Goal: Information Seeking & Learning: Learn about a topic

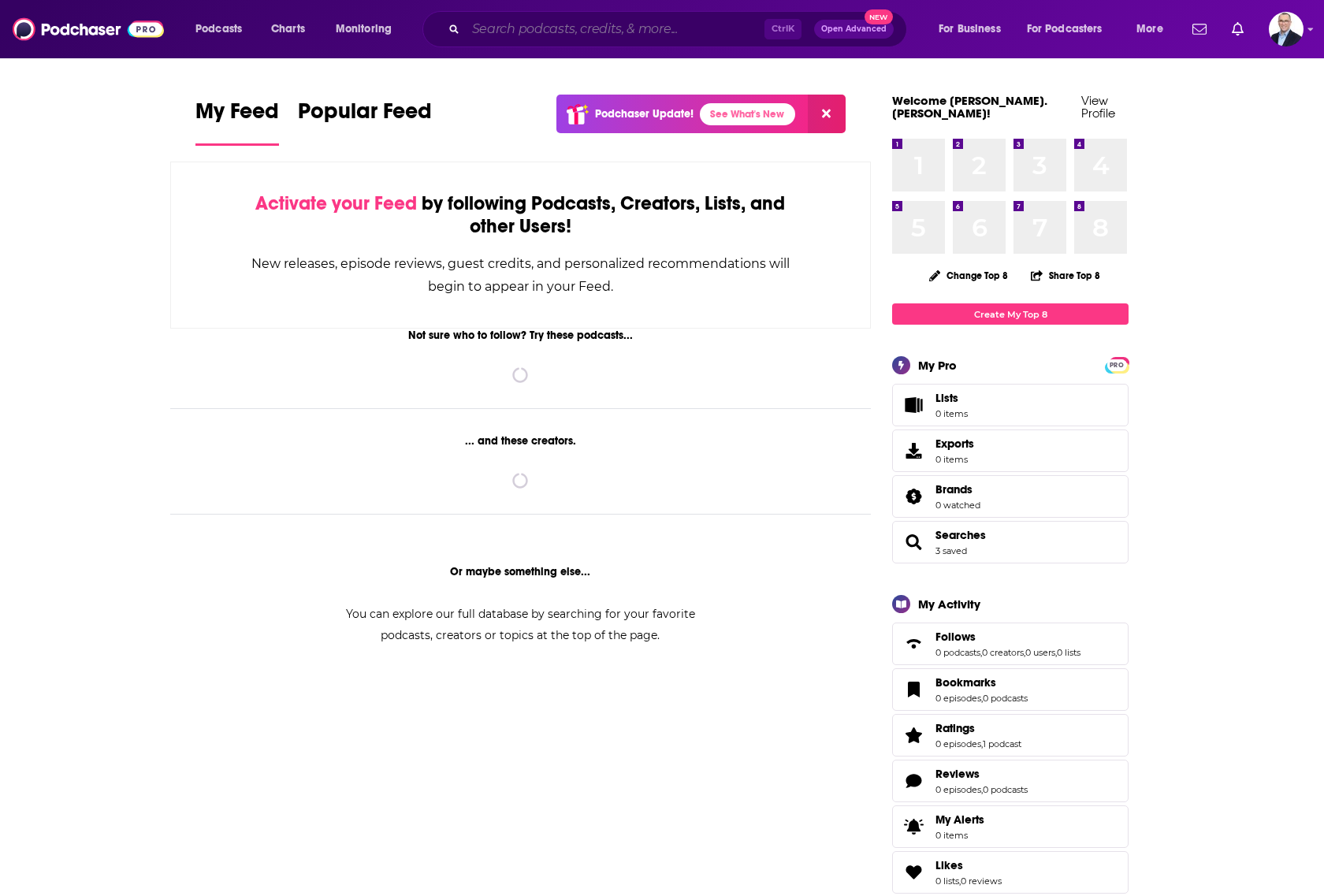
click at [581, 28] on input "Search podcasts, credits, & more..." at bounding box center [615, 29] width 298 height 25
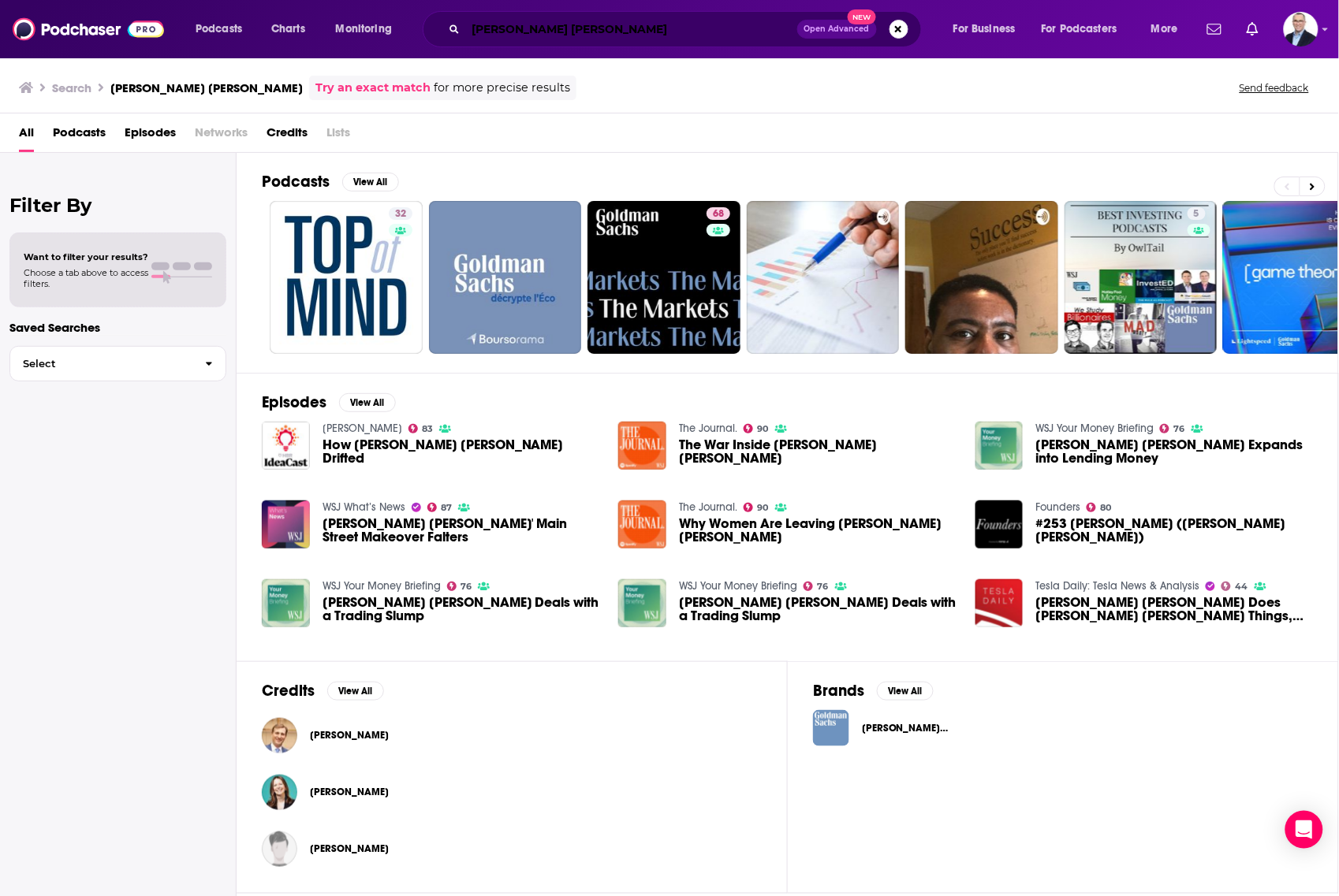
click at [636, 37] on input "[PERSON_NAME] [PERSON_NAME]" at bounding box center [631, 29] width 331 height 25
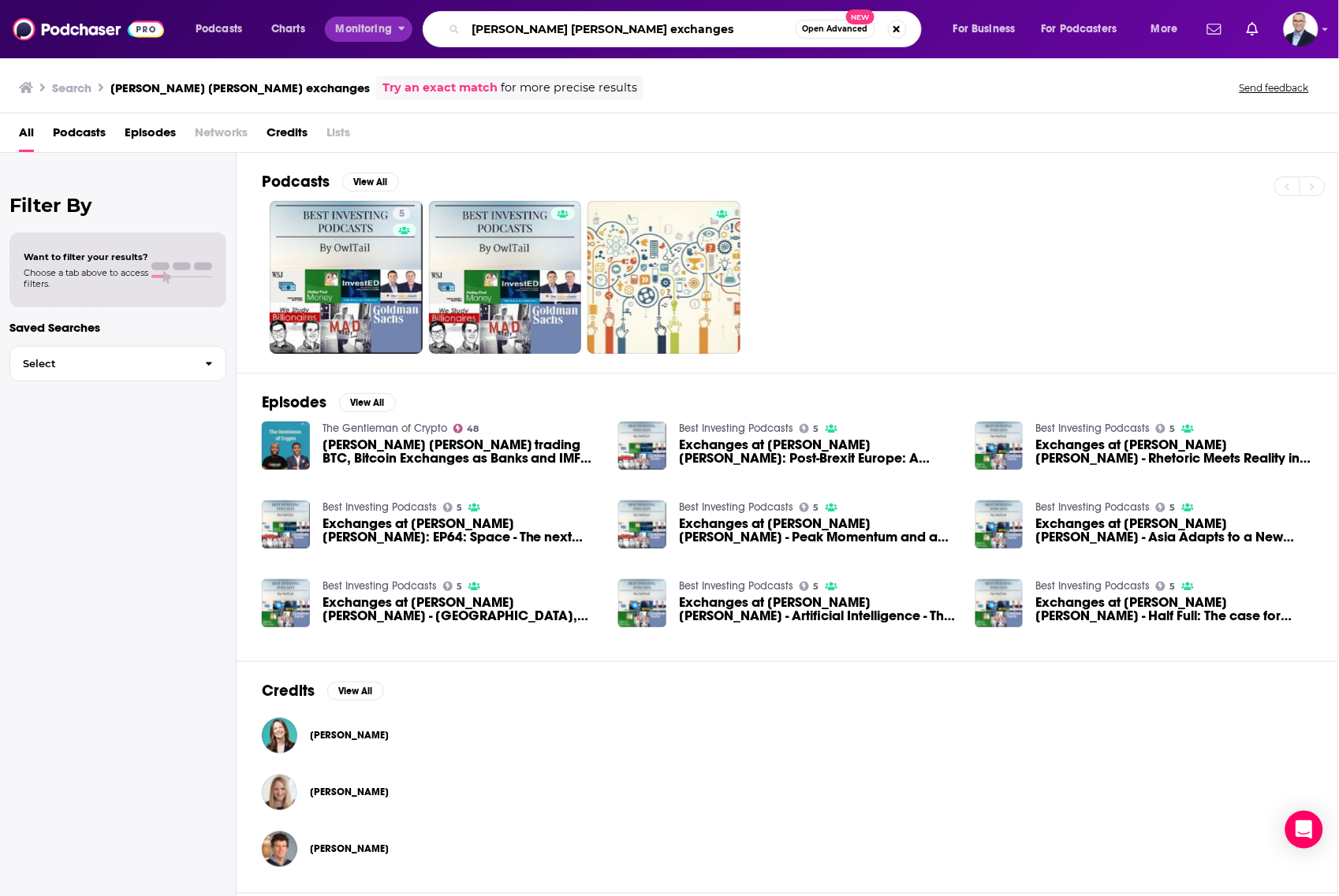
drag, startPoint x: 566, startPoint y: 28, endPoint x: 398, endPoint y: 32, distance: 168.0
click at [398, 32] on div "Podcasts Charts Monitoring [PERSON_NAME] [PERSON_NAME] exchanges Open Advanced …" at bounding box center [688, 29] width 1009 height 36
type input "exchanges"
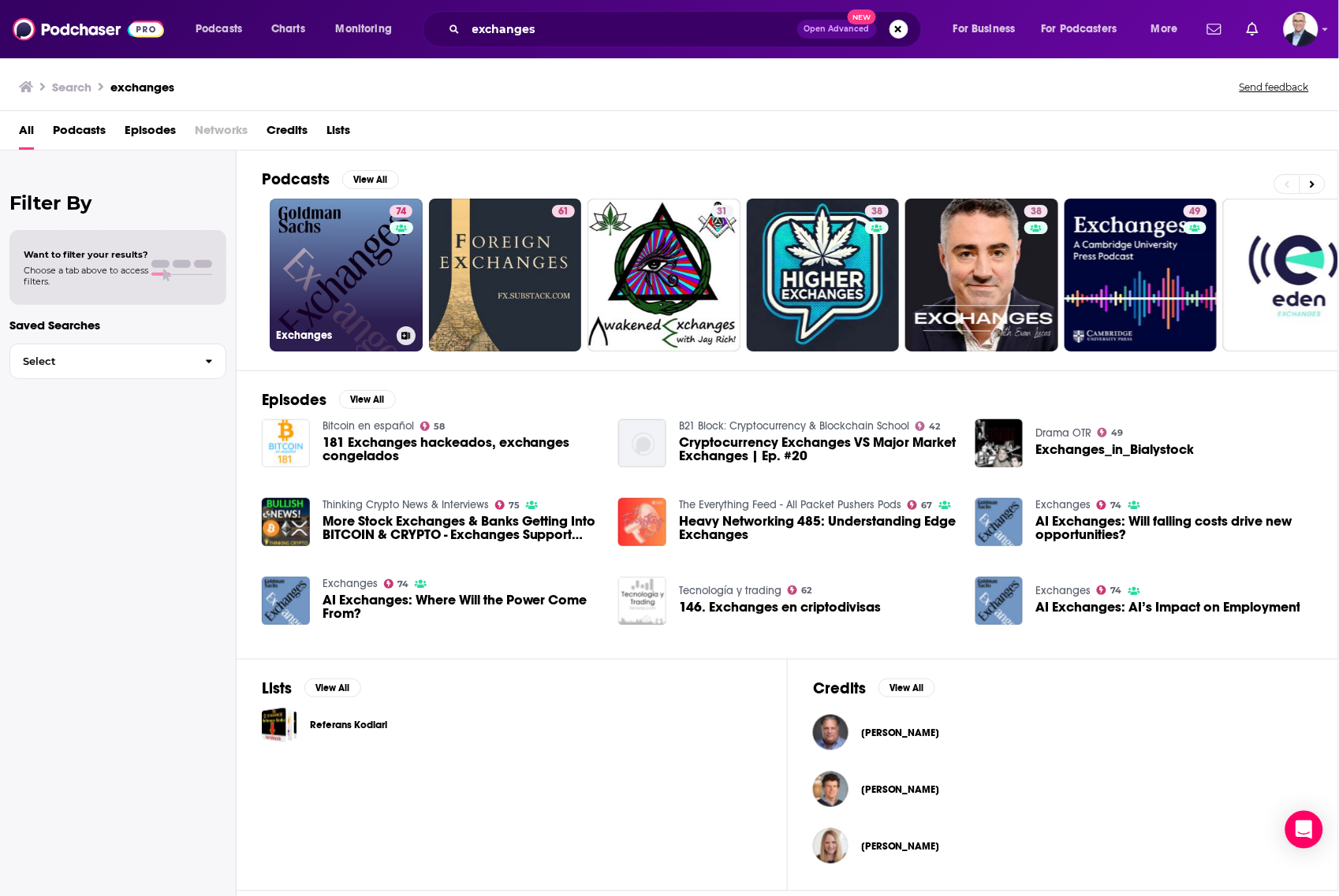
click at [328, 254] on link "74 Exchanges" at bounding box center [346, 275] width 153 height 153
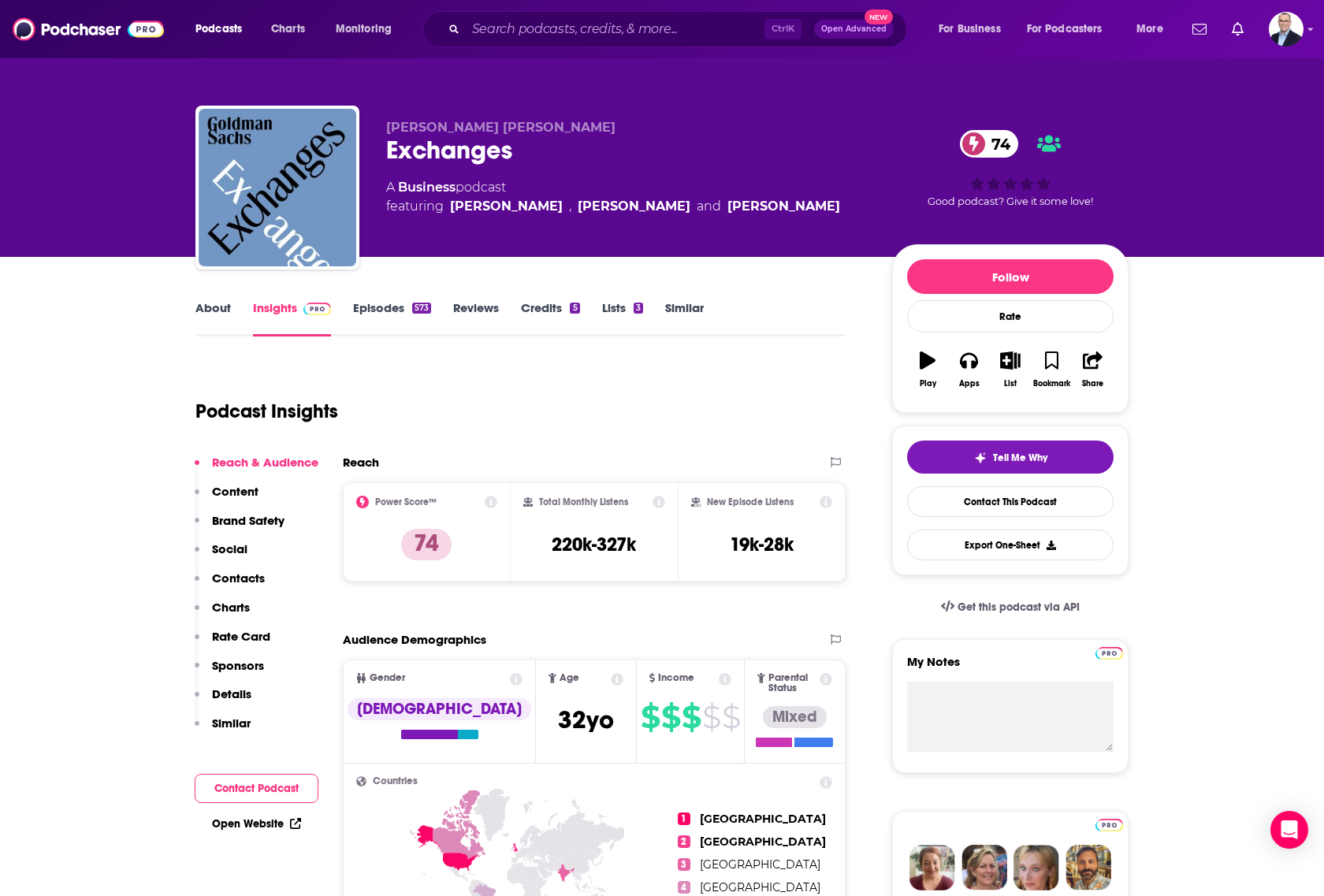
click at [380, 309] on link "Episodes 573" at bounding box center [392, 318] width 78 height 36
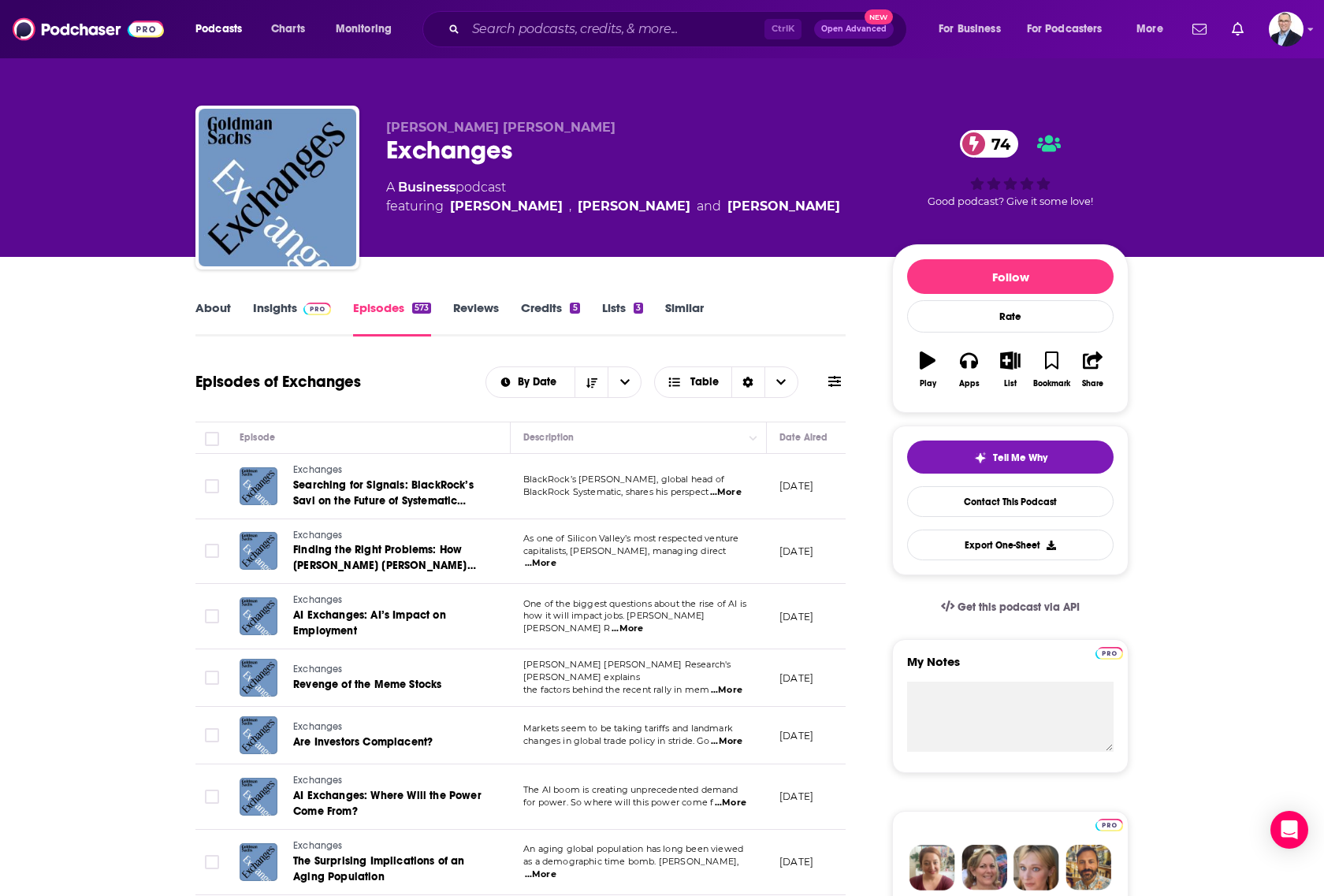
click at [284, 307] on link "Insights" at bounding box center [291, 318] width 78 height 36
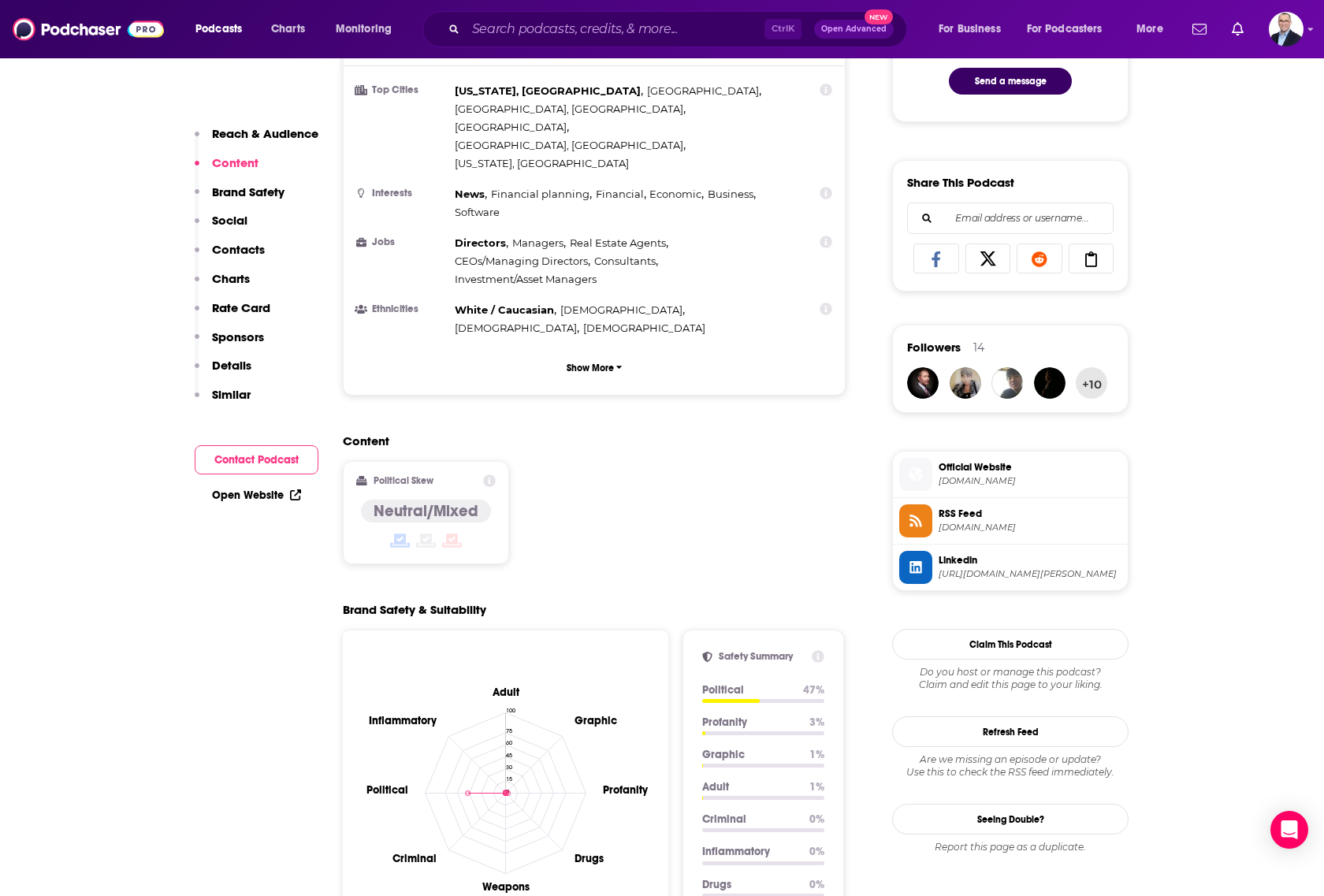
scroll to position [591, 0]
